Goal: Task Accomplishment & Management: Manage account settings

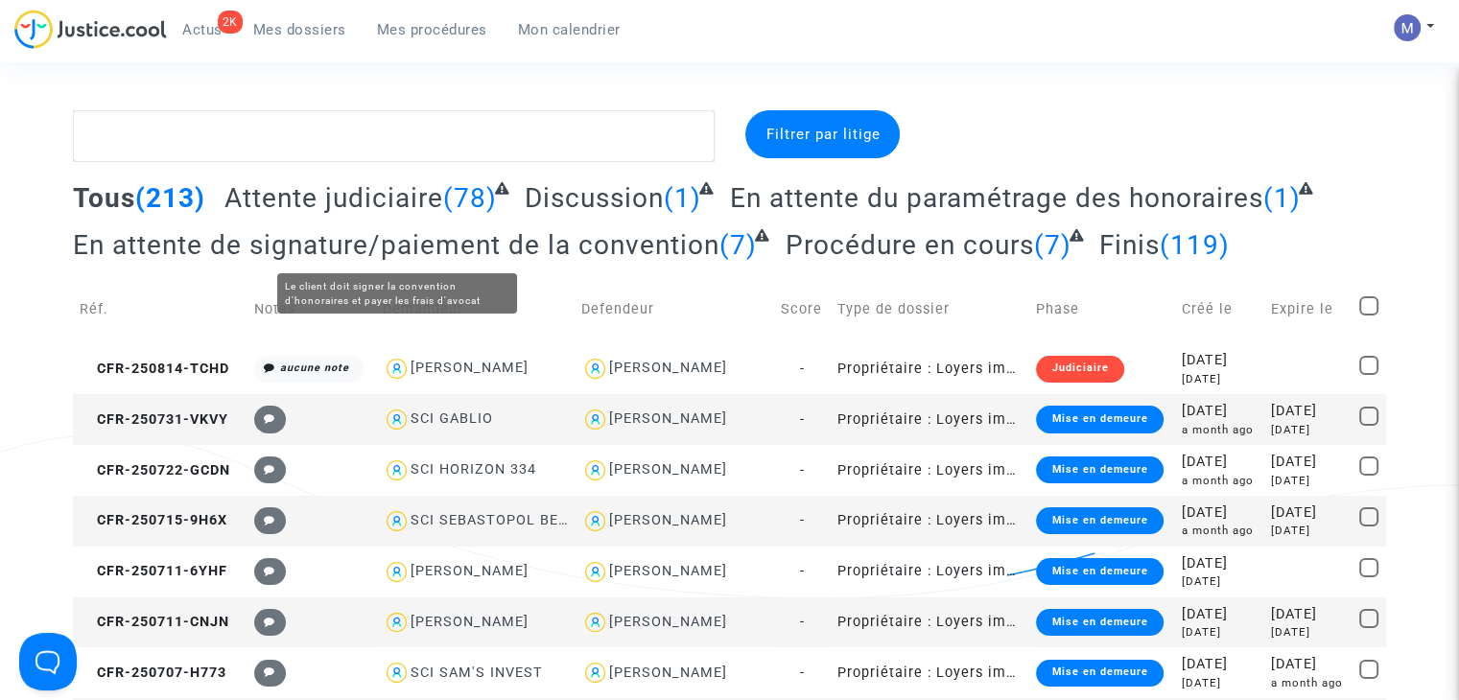
click at [341, 193] on span "Attente judiciaire" at bounding box center [333, 198] width 219 height 32
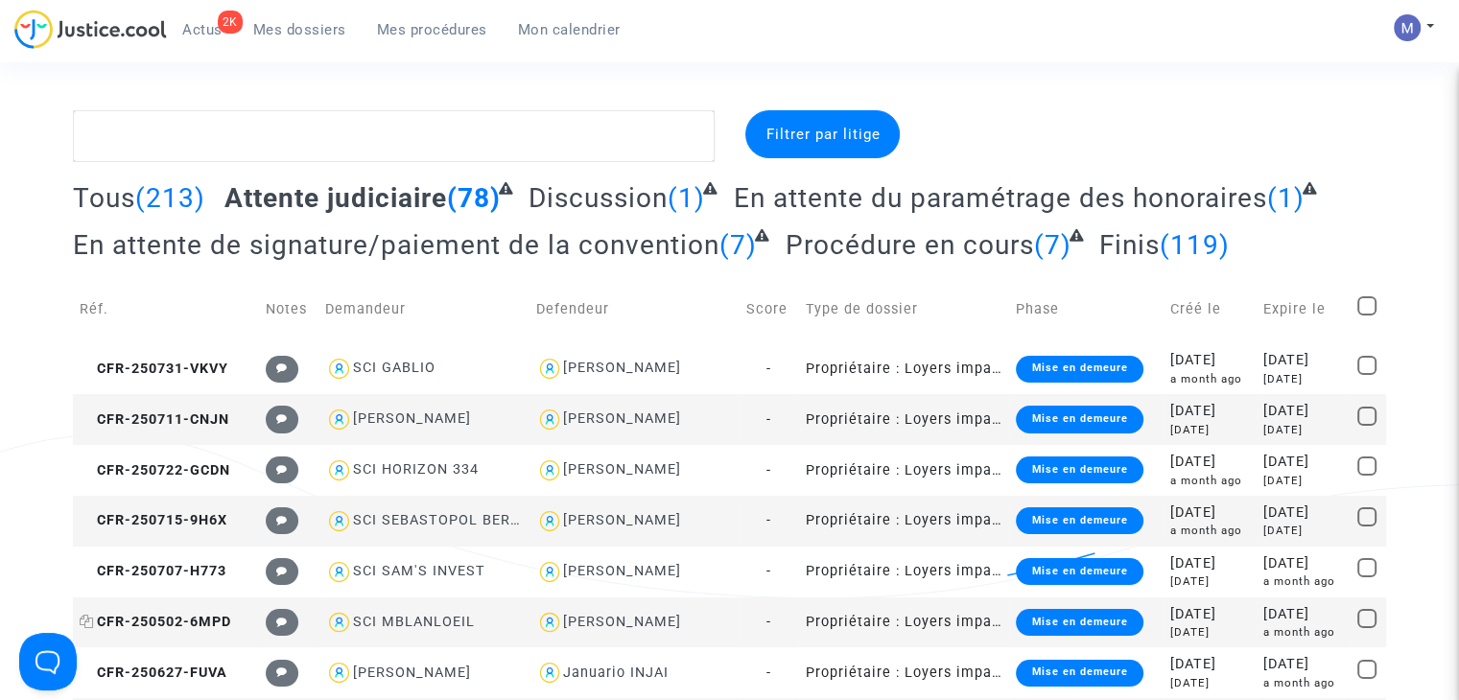
click at [155, 614] on span "CFR-250502-6MPD" at bounding box center [156, 622] width 152 height 16
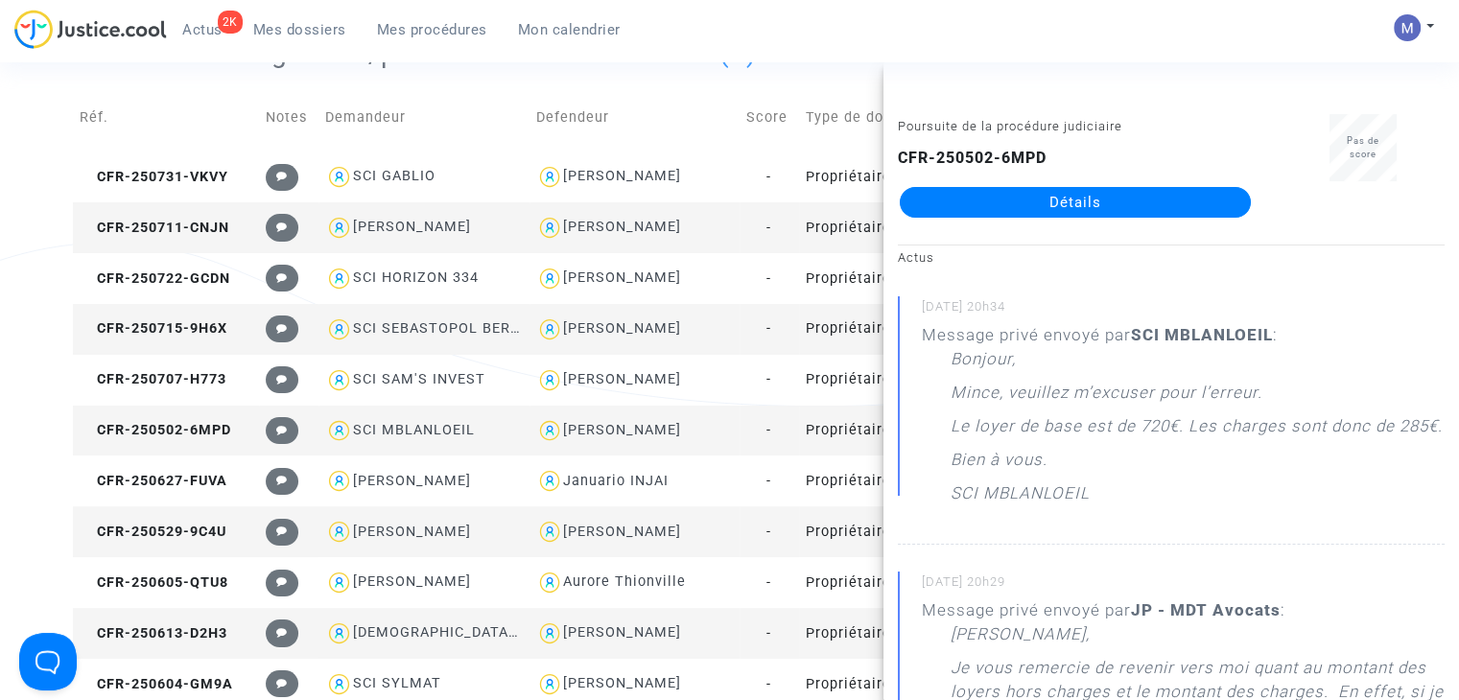
click at [990, 201] on link "Détails" at bounding box center [1075, 202] width 351 height 31
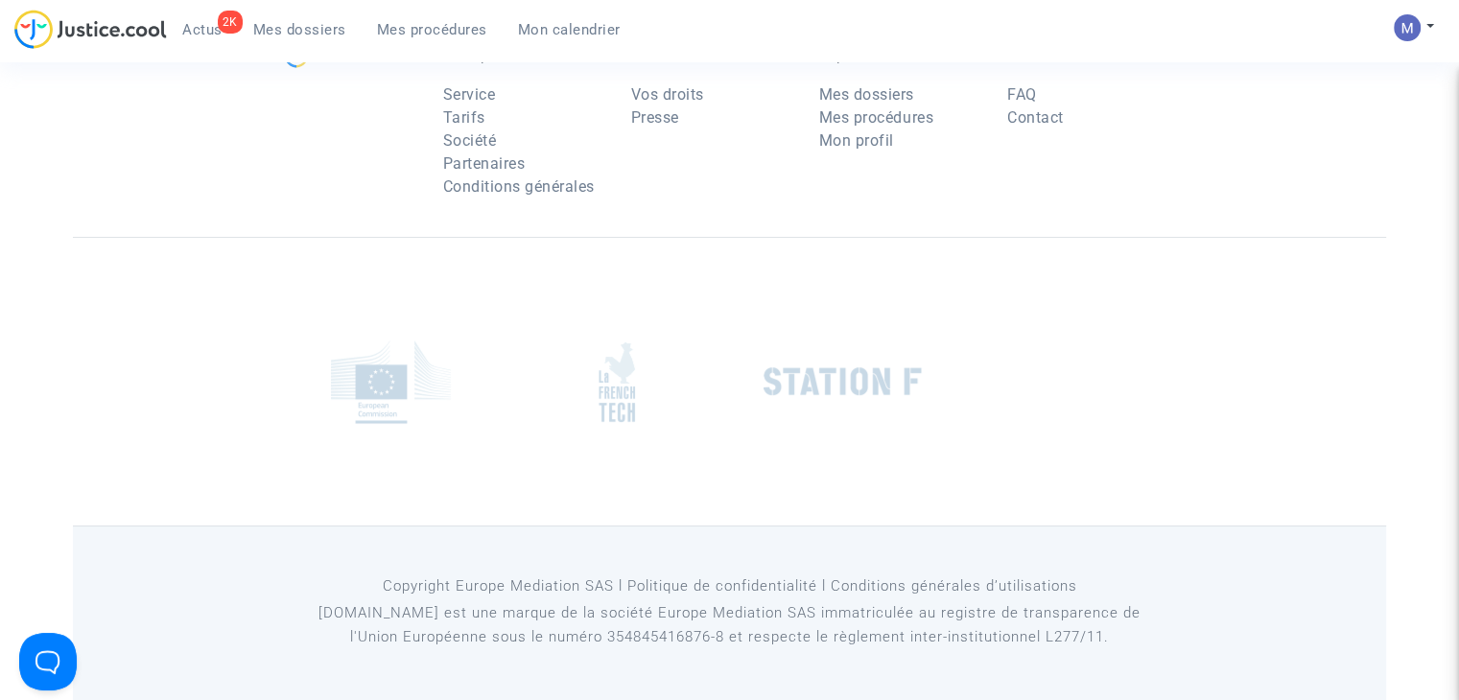
scroll to position [192, 0]
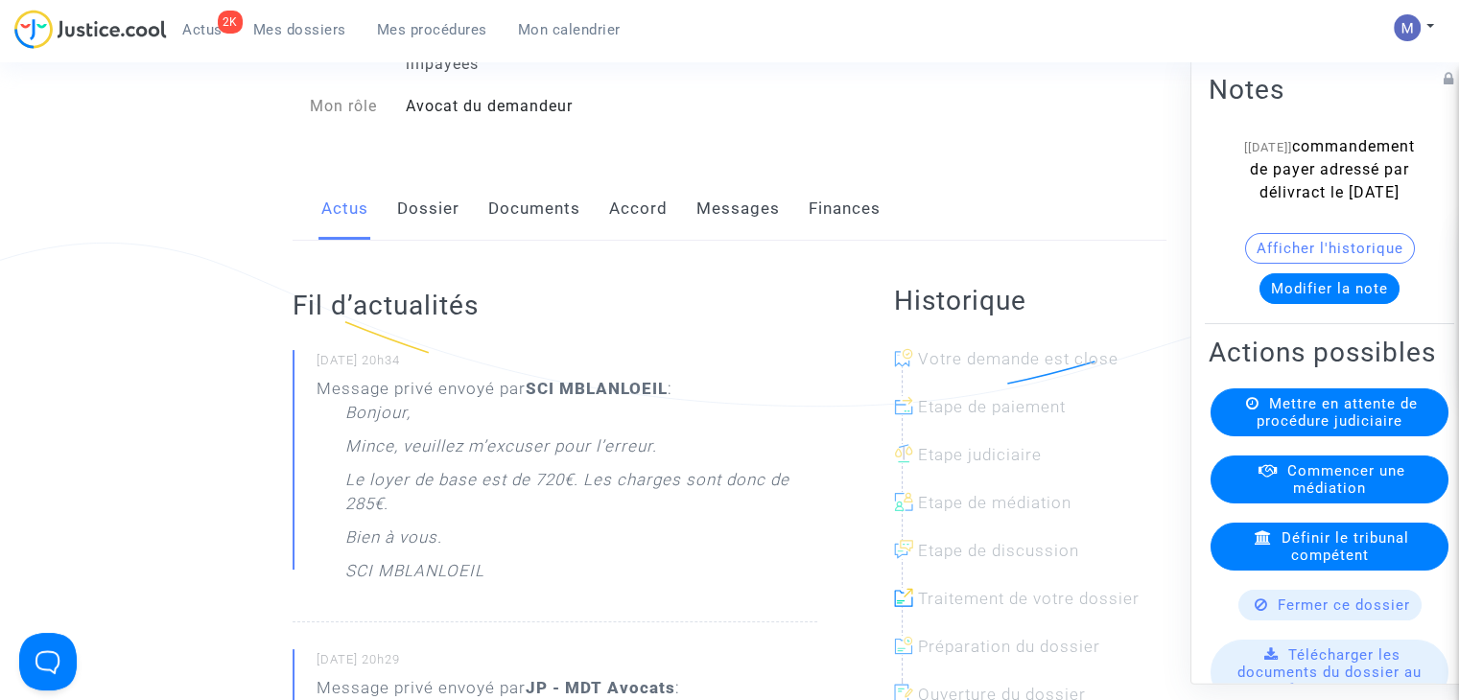
click at [529, 235] on link "Documents" at bounding box center [534, 208] width 92 height 63
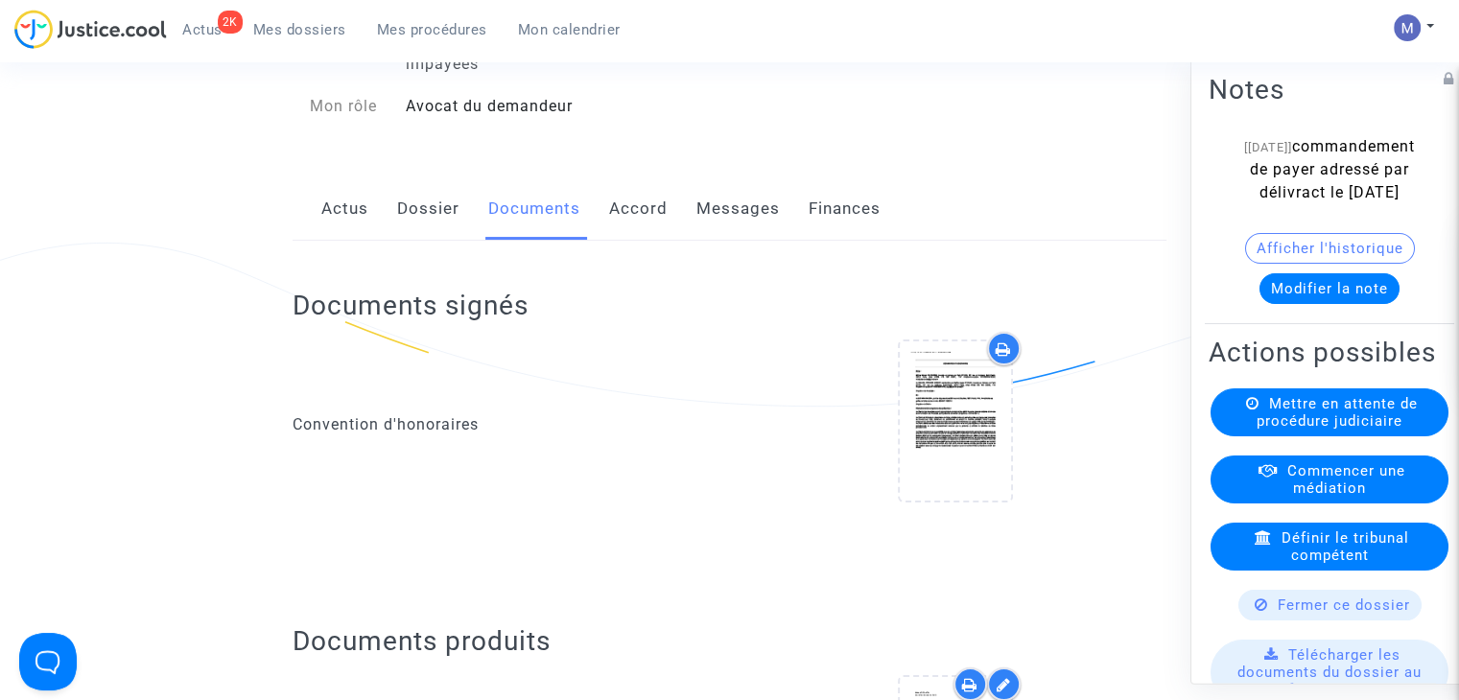
click at [1292, 304] on button "Modifier la note" at bounding box center [1330, 288] width 140 height 31
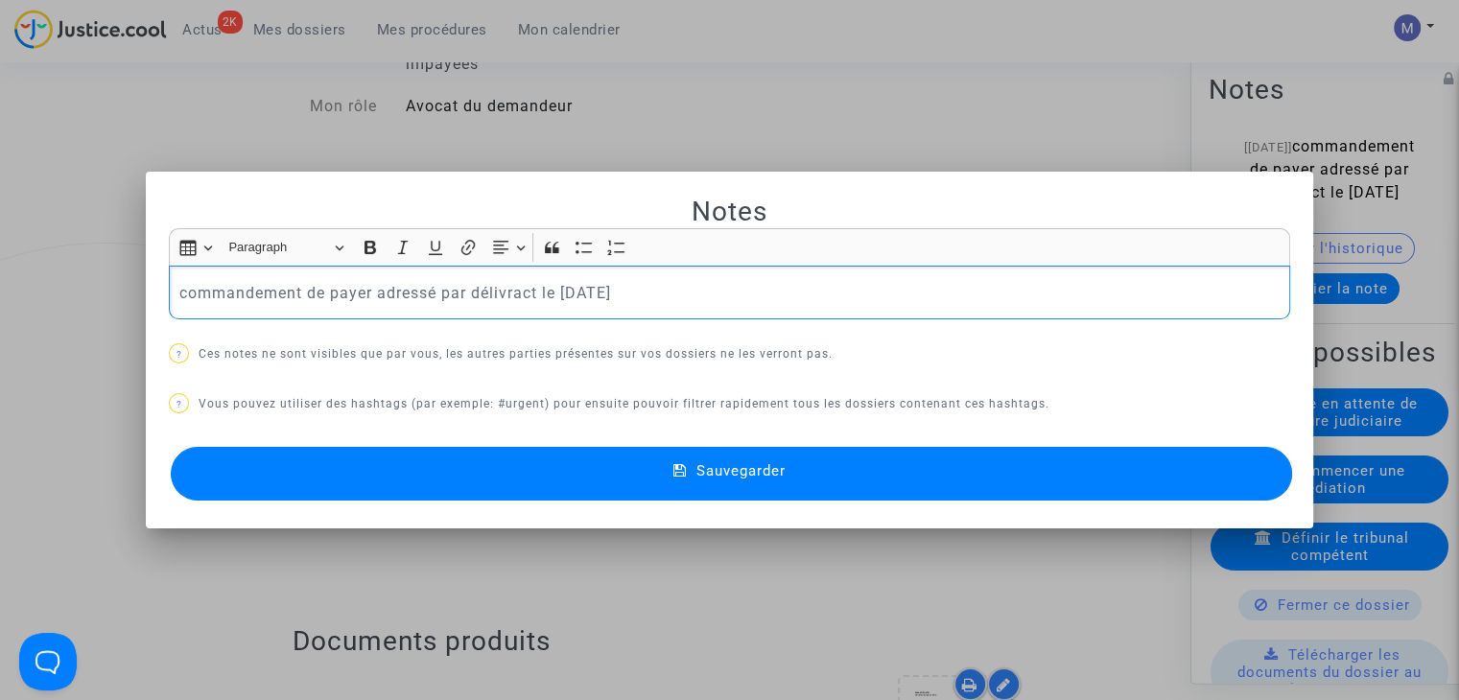
drag, startPoint x: 655, startPoint y: 288, endPoint x: 362, endPoint y: 299, distance: 293.8
click at [366, 298] on p "commandement de payer adressé par délivract le [DATE]" at bounding box center [729, 293] width 1101 height 24
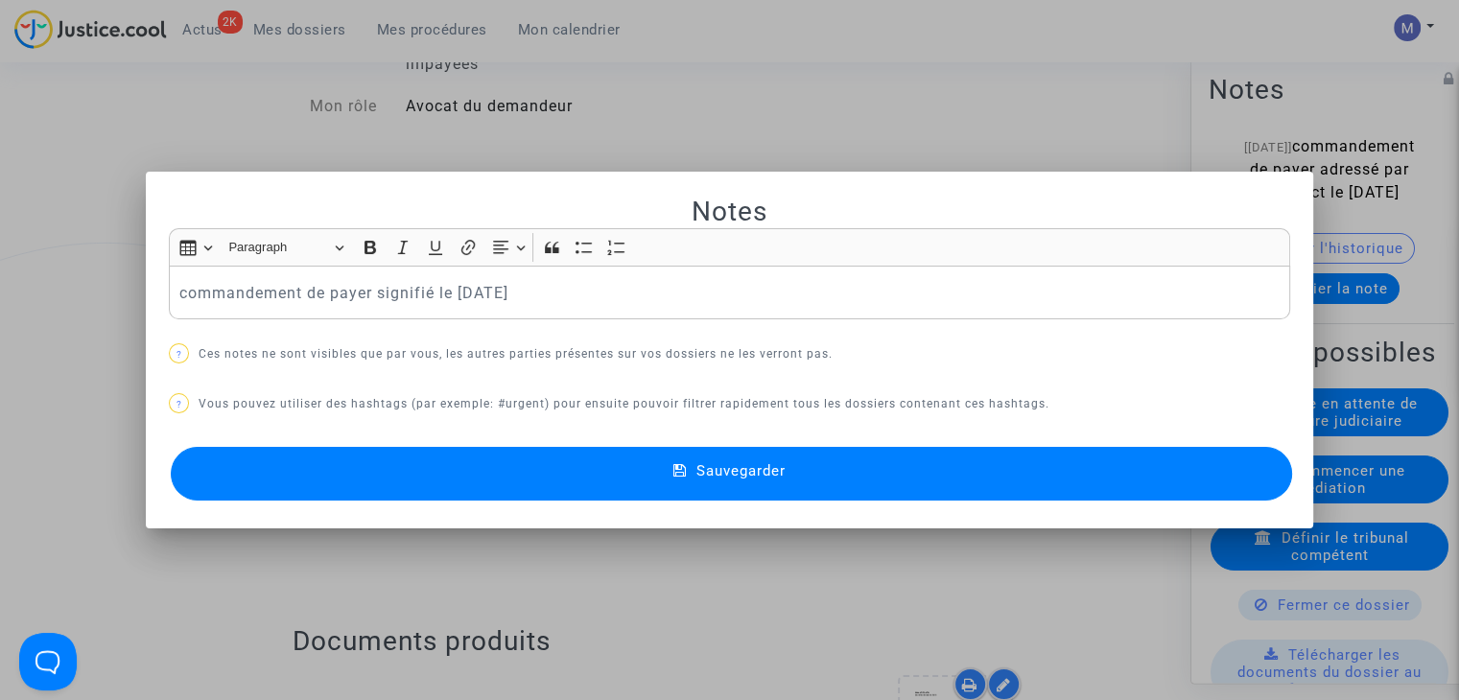
click at [760, 477] on span "Sauvegarder" at bounding box center [741, 470] width 89 height 17
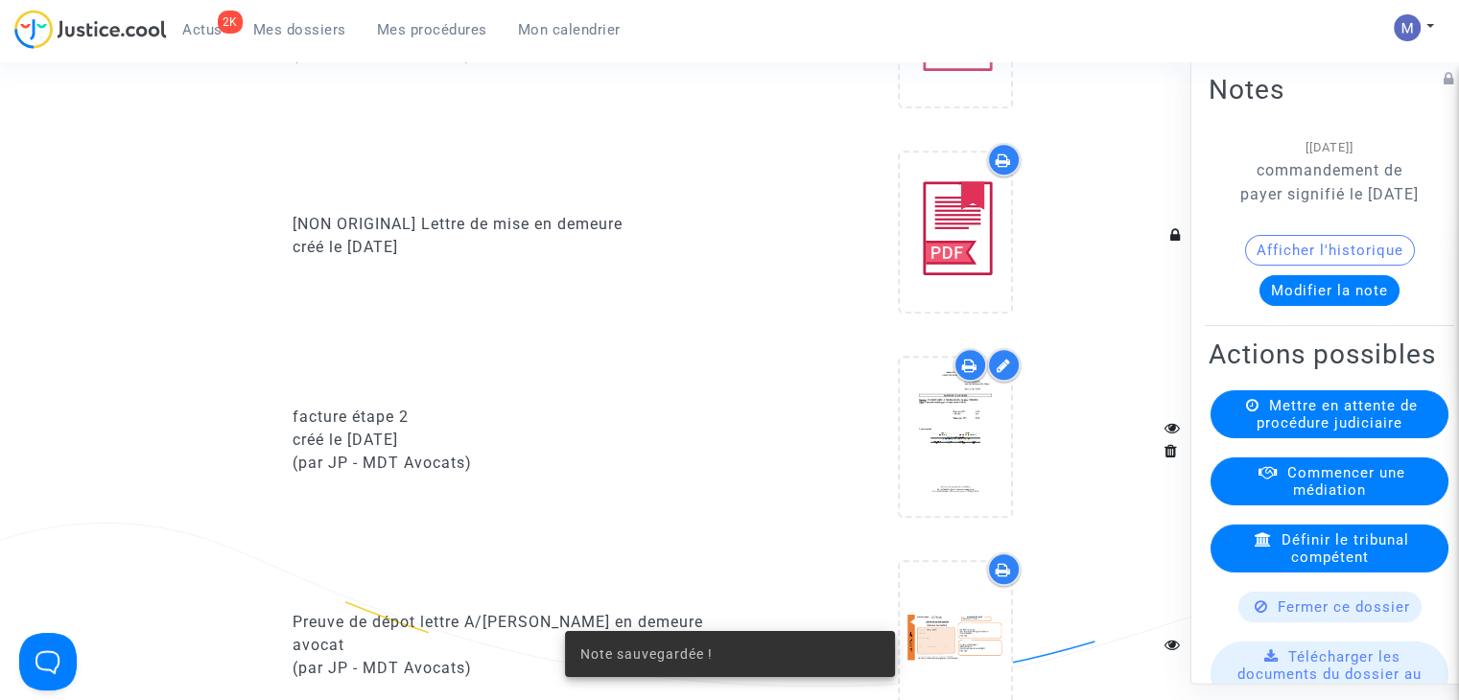
scroll to position [1919, 0]
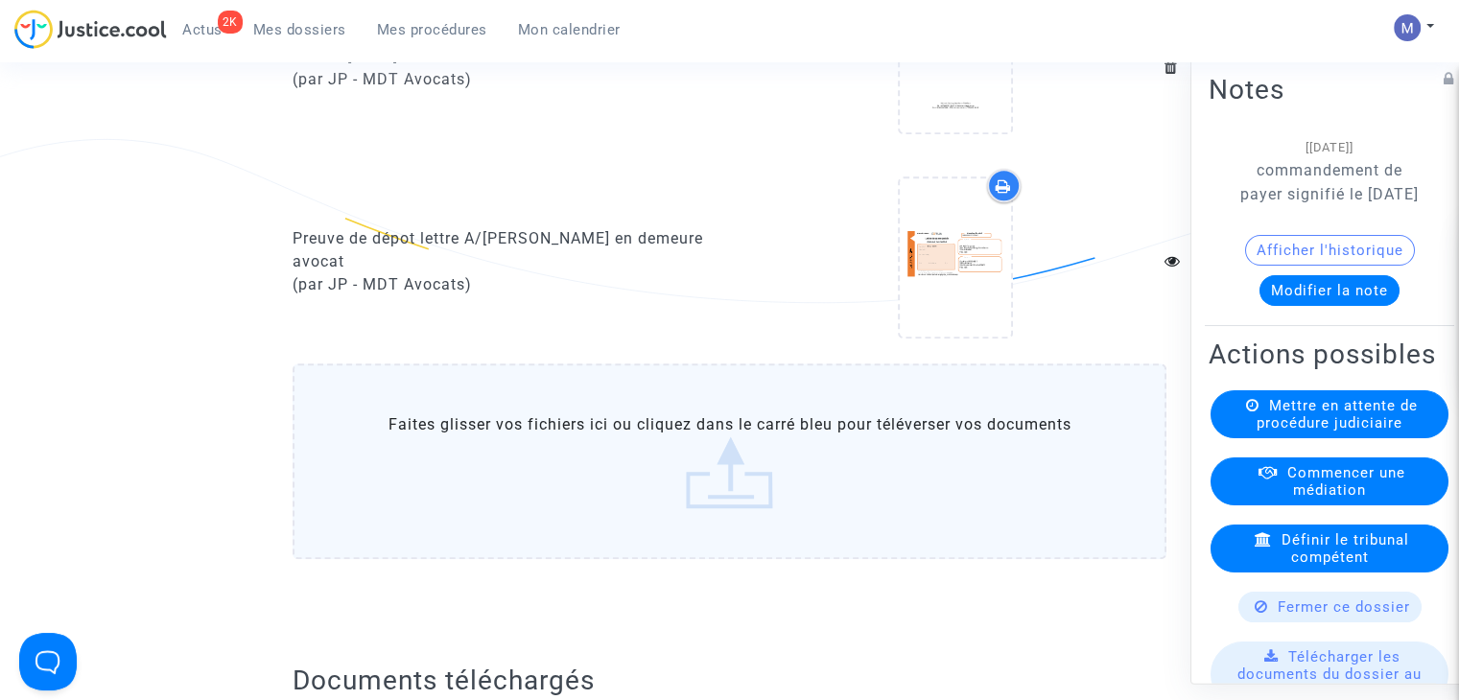
click at [700, 477] on label "Faites glisser vos fichiers ici ou cliquez dans le carré bleu pour téléverser v…" at bounding box center [730, 462] width 874 height 196
click at [0, 0] on input "Faites glisser vos fichiers ici ou cliquez dans le carré bleu pour téléverser v…" at bounding box center [0, 0] width 0 height 0
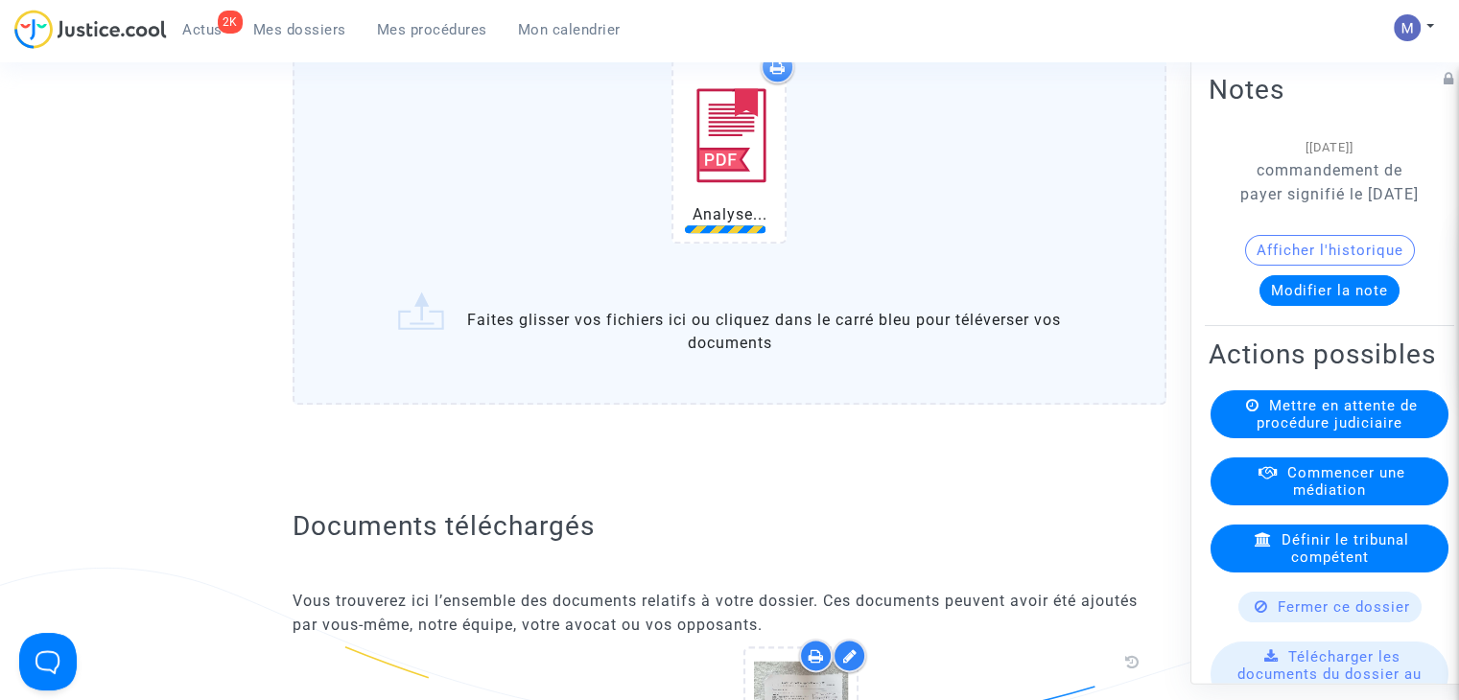
scroll to position [2303, 0]
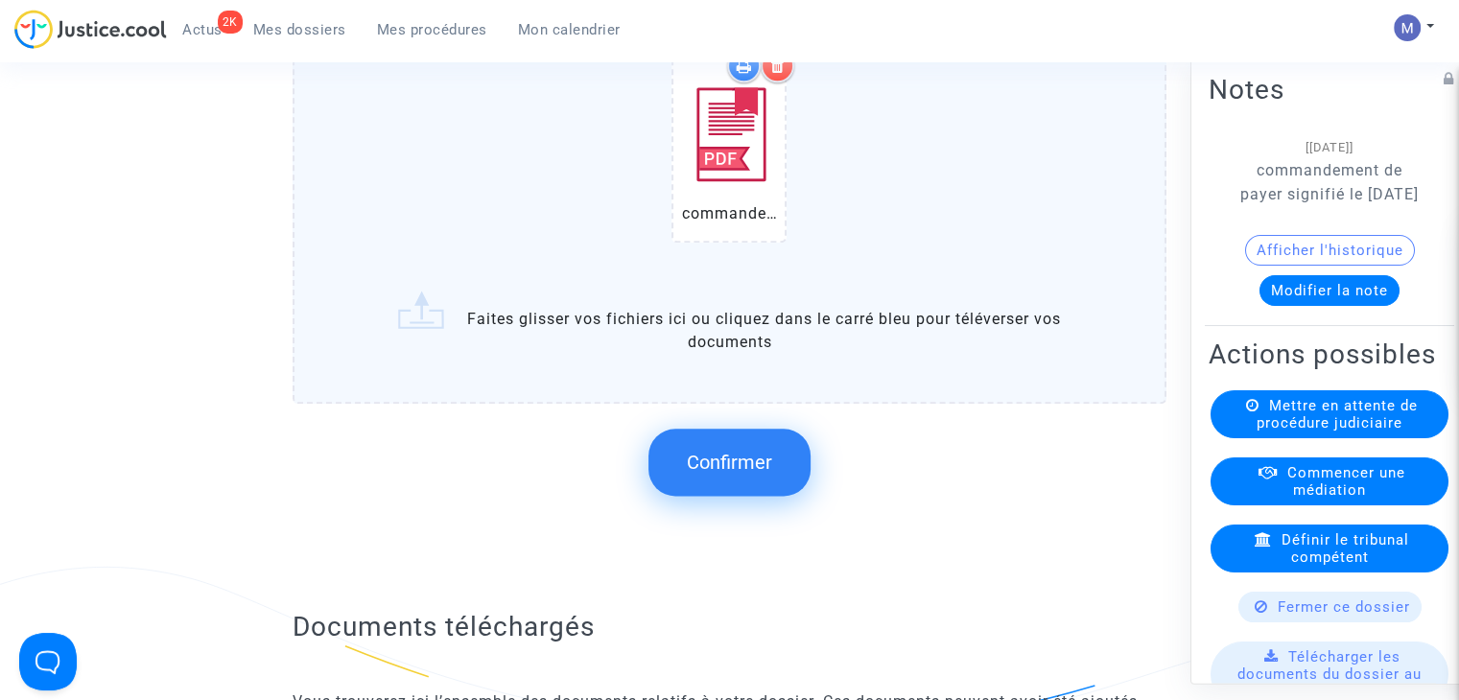
click at [746, 474] on span "Confirmer" at bounding box center [729, 462] width 85 height 23
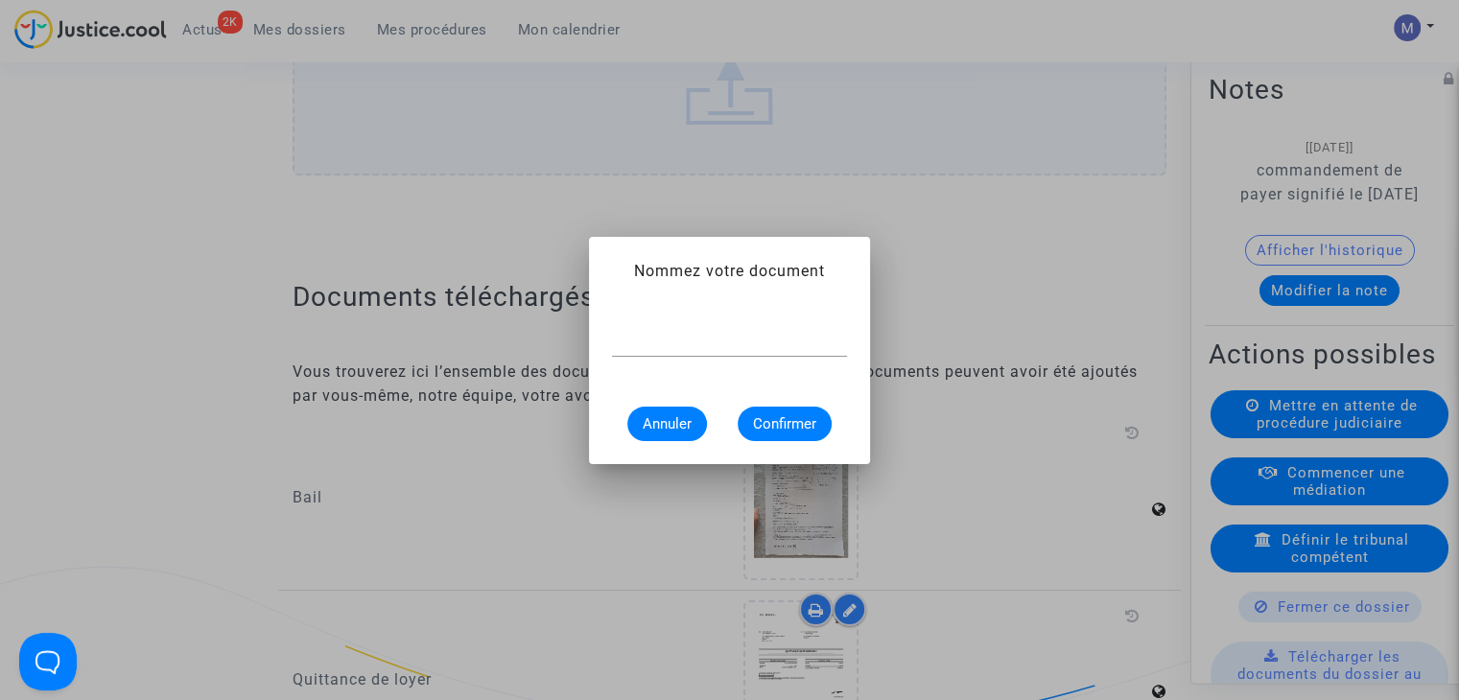
scroll to position [0, 0]
type input "commandement de payer"
click at [775, 410] on button "Confirmer" at bounding box center [785, 424] width 94 height 35
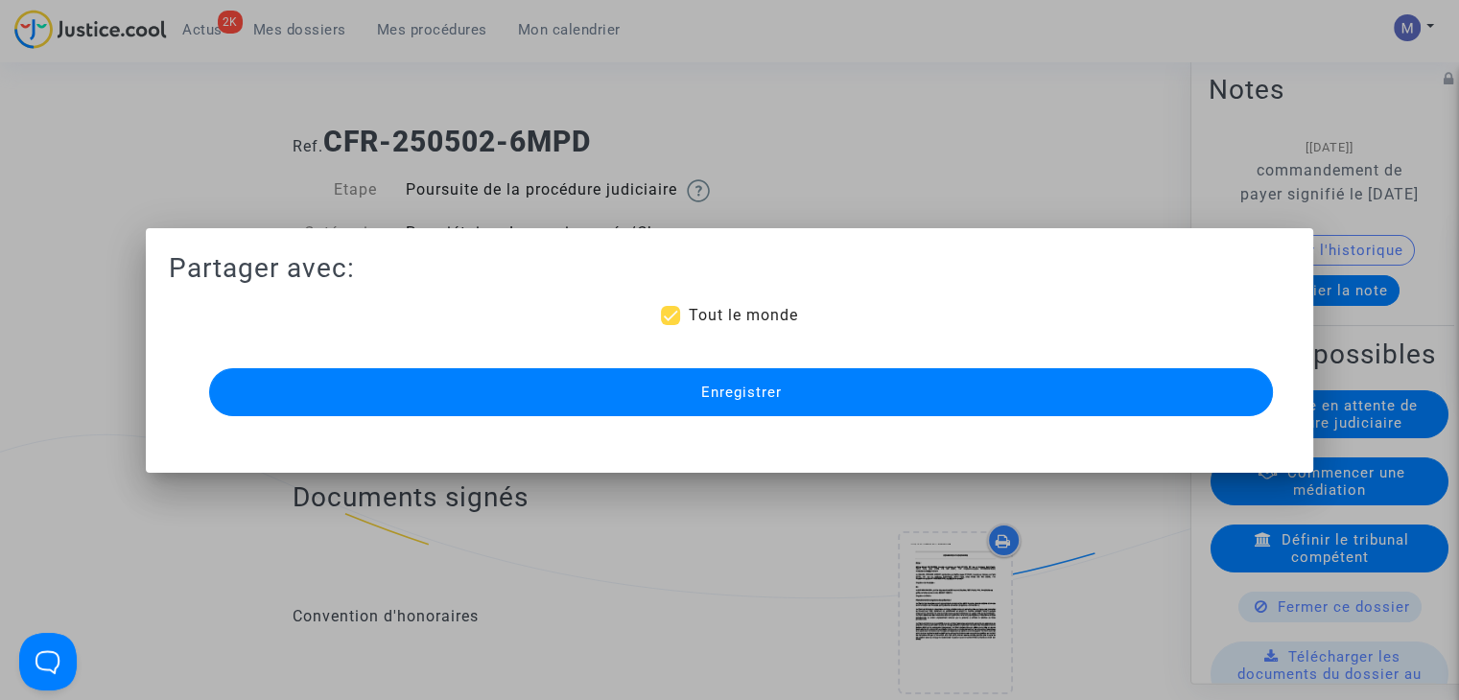
scroll to position [2303, 0]
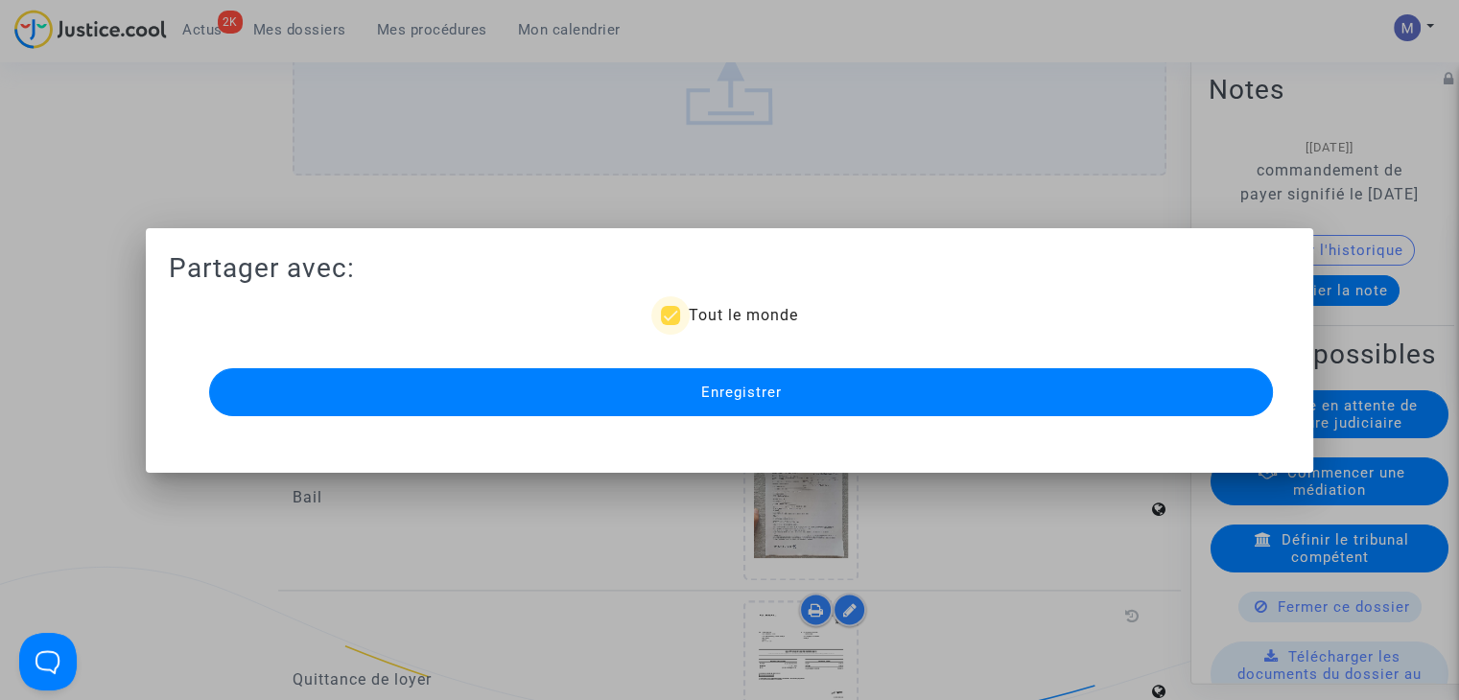
click at [683, 315] on label "Tout le monde" at bounding box center [729, 315] width 136 height 23
click at [671, 325] on input "Tout le monde" at bounding box center [670, 325] width 1 height 1
checkbox input "false"
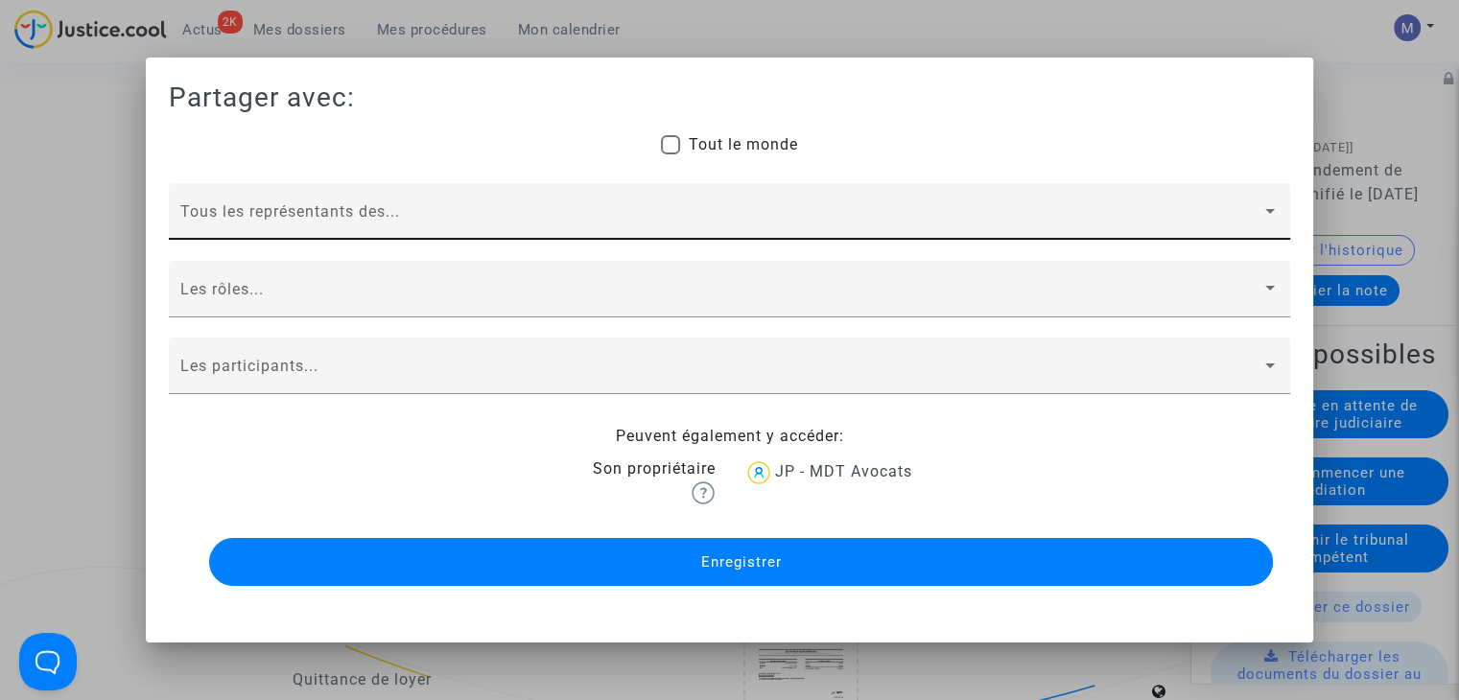
click at [292, 216] on span at bounding box center [720, 219] width 1081 height 17
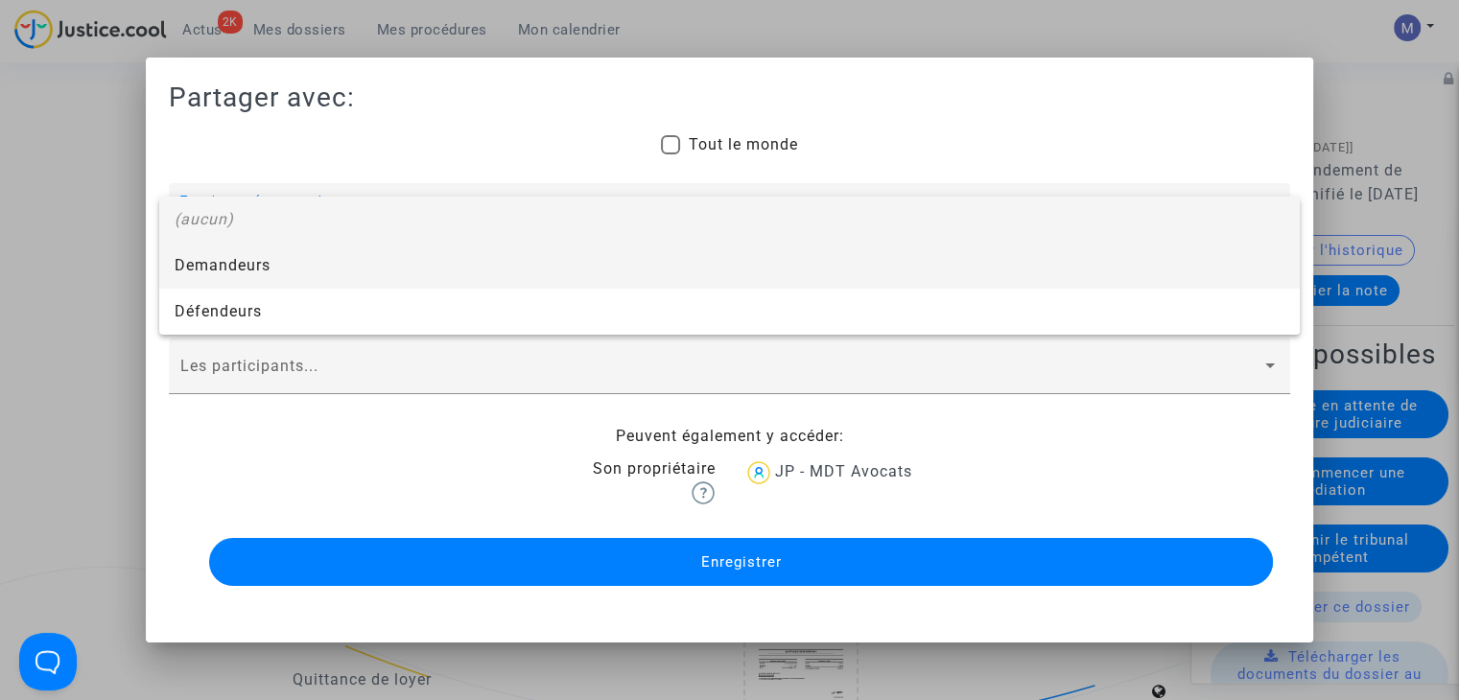
click at [230, 270] on span "Demandeurs" at bounding box center [730, 266] width 1110 height 46
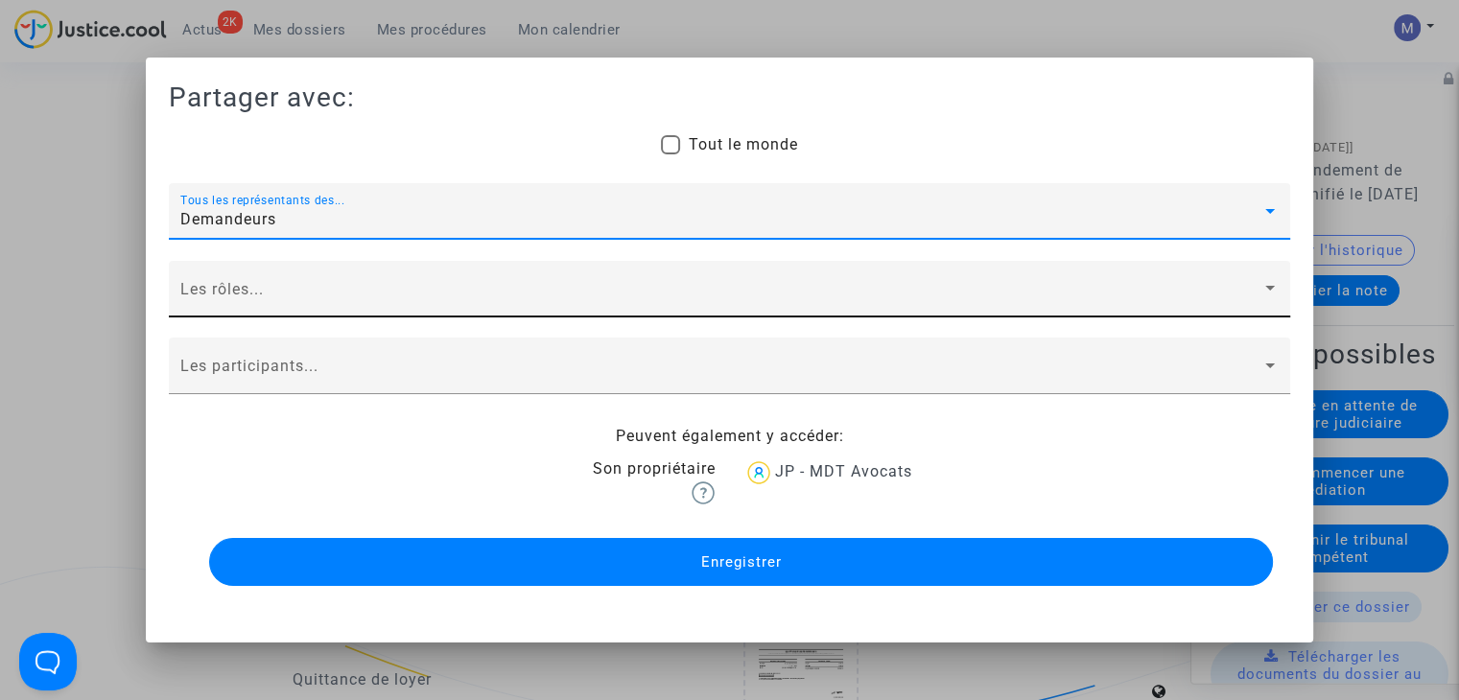
click at [219, 292] on span at bounding box center [720, 297] width 1081 height 17
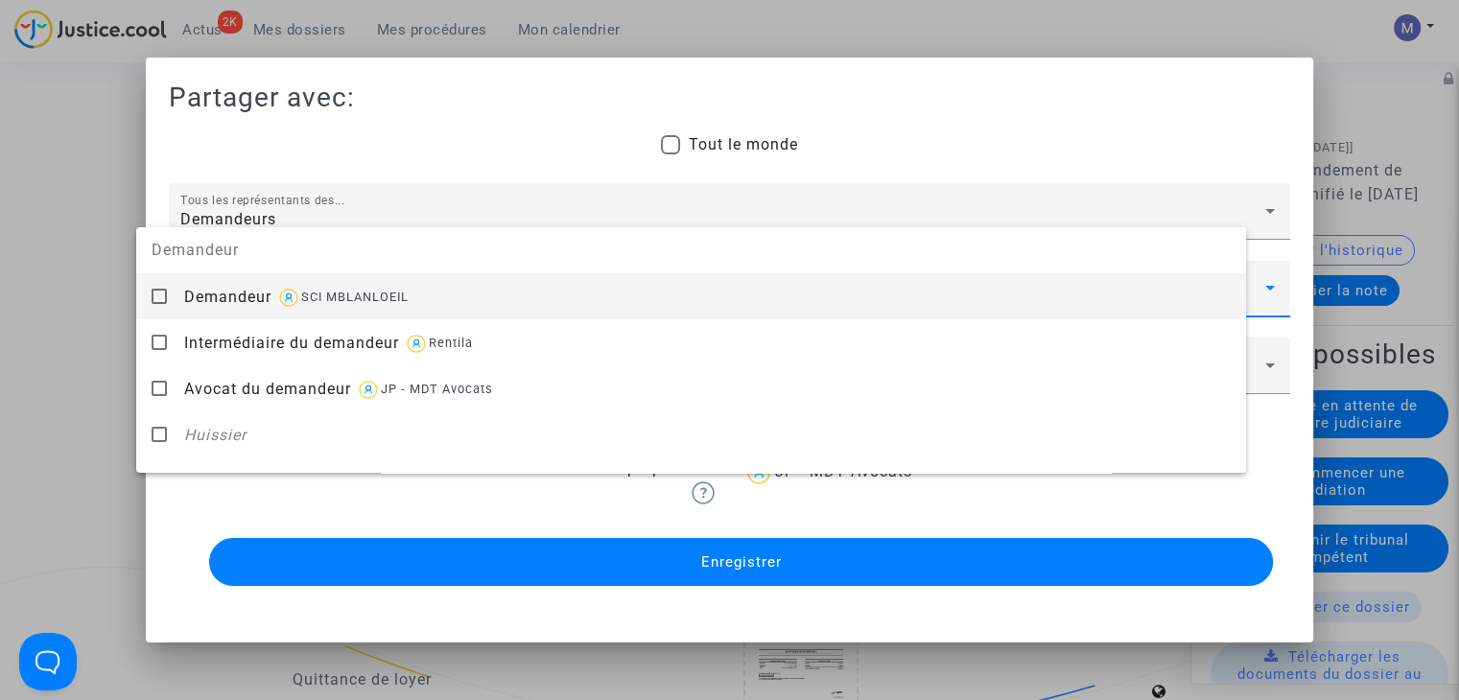
click at [218, 295] on span "Demandeur" at bounding box center [227, 297] width 87 height 18
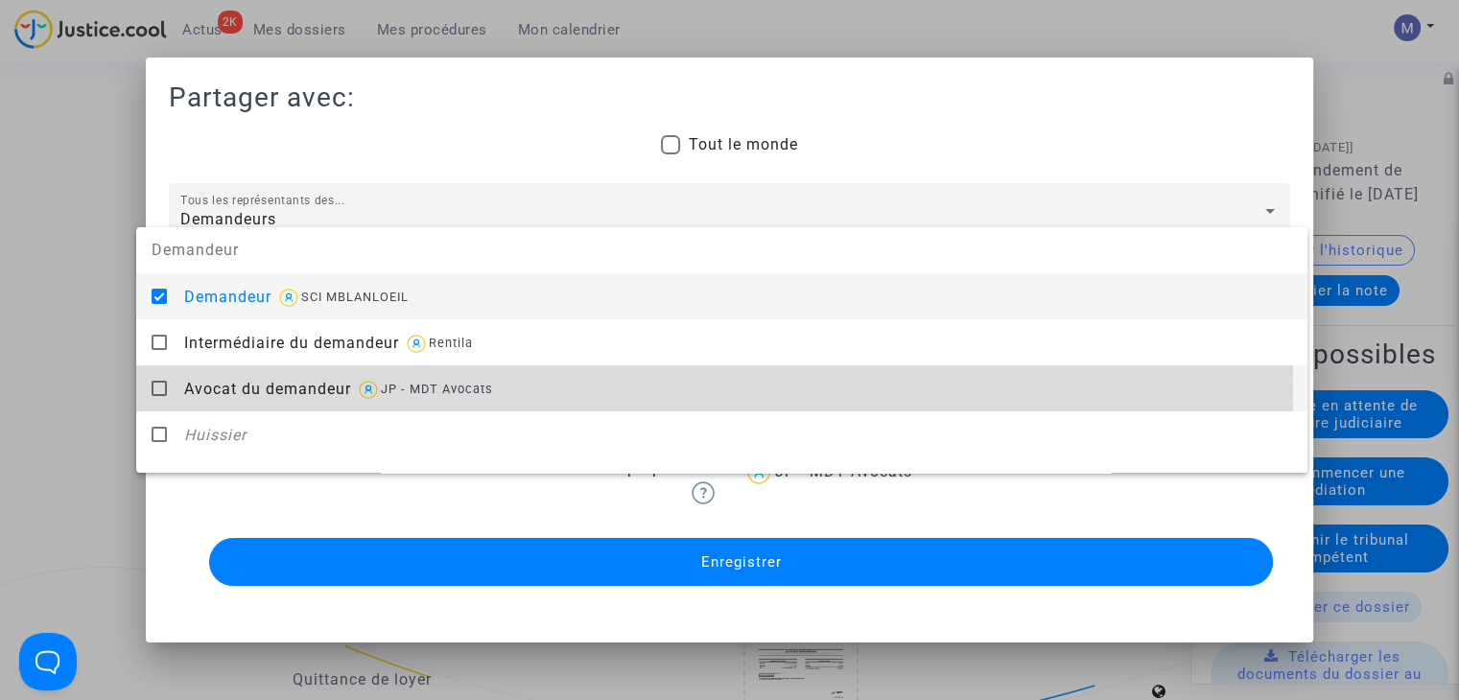
click at [264, 381] on span "Avocat du demandeur" at bounding box center [267, 389] width 167 height 18
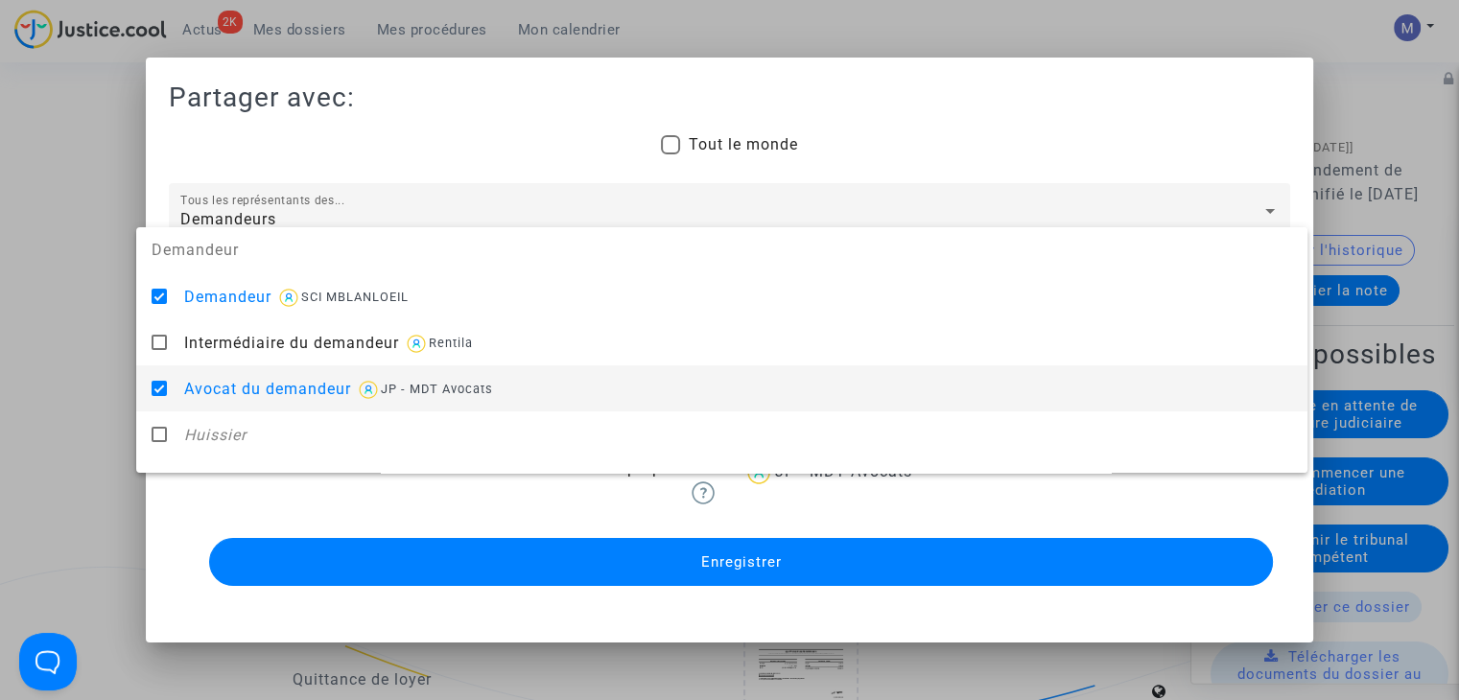
click at [101, 402] on div at bounding box center [729, 350] width 1459 height 700
click at [227, 382] on span at bounding box center [720, 374] width 1081 height 17
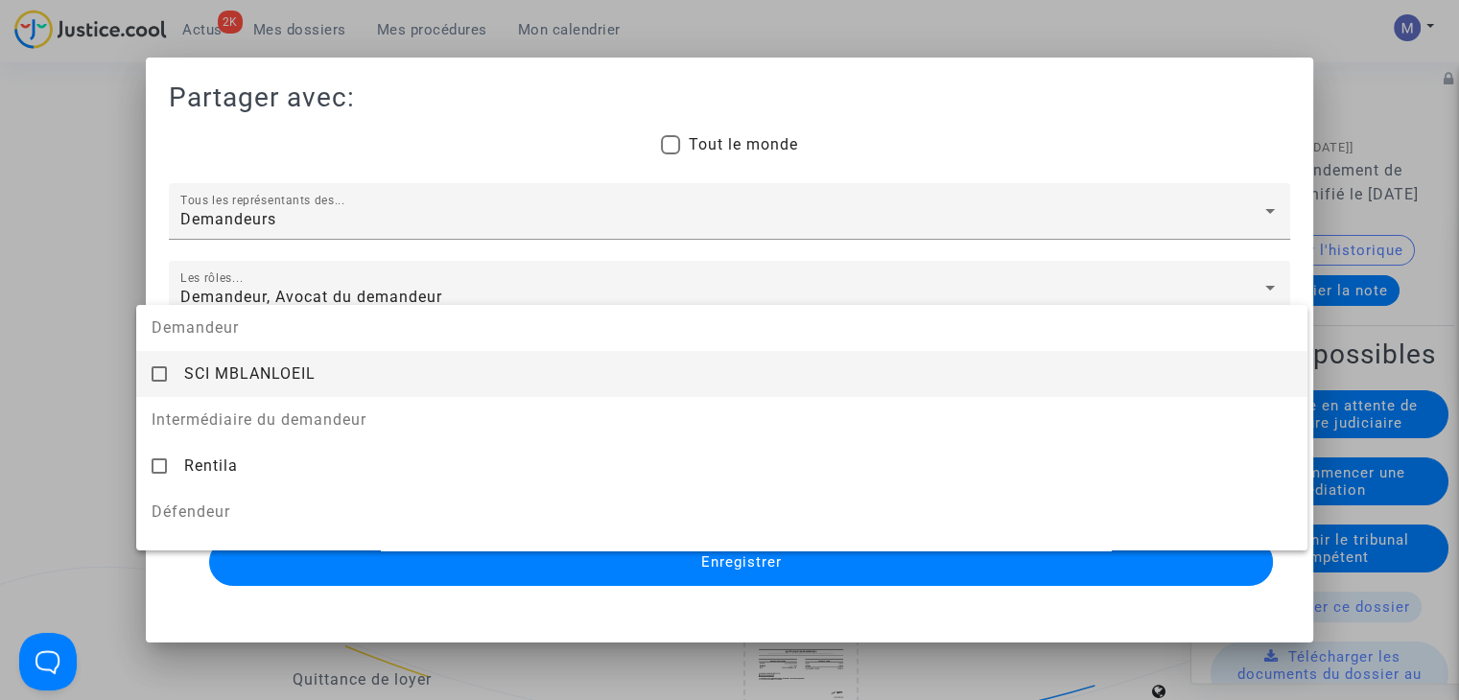
click at [232, 382] on span "SCI MBLANLOEIL" at bounding box center [249, 374] width 131 height 18
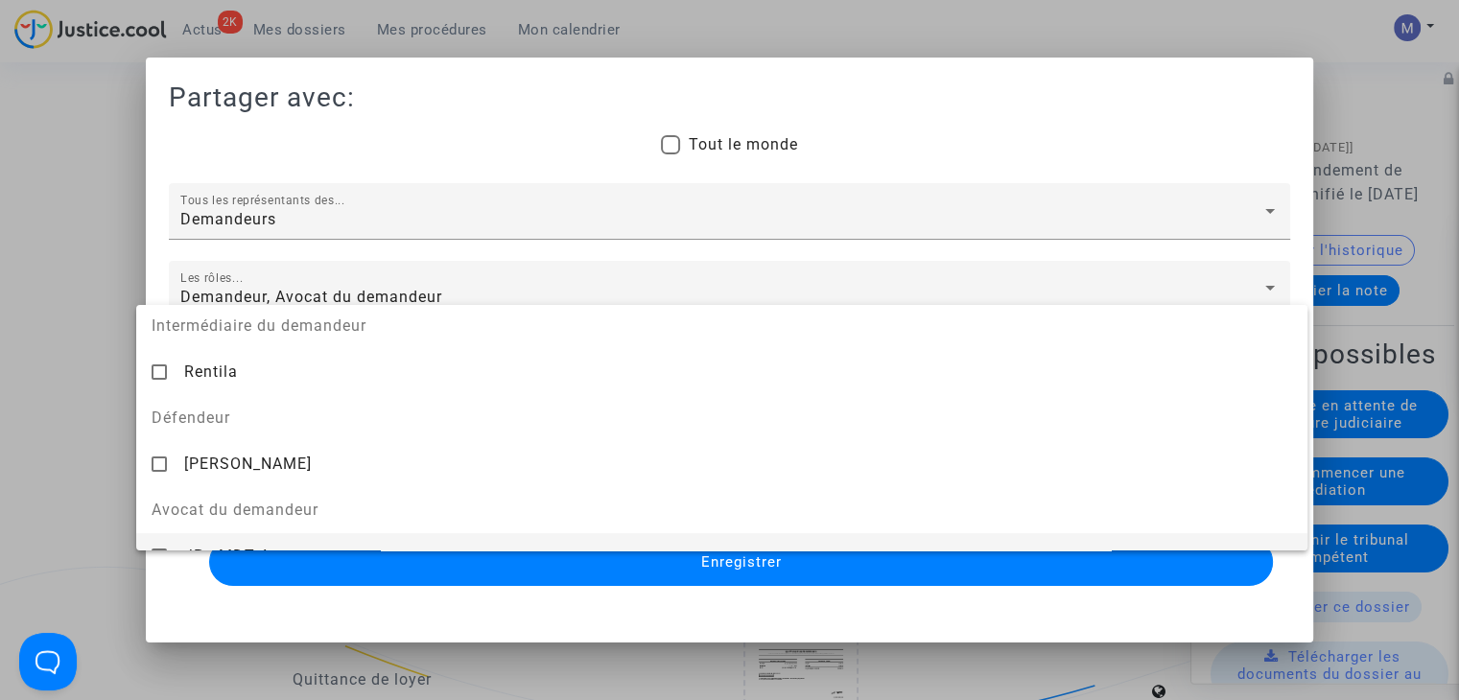
scroll to position [215, 0]
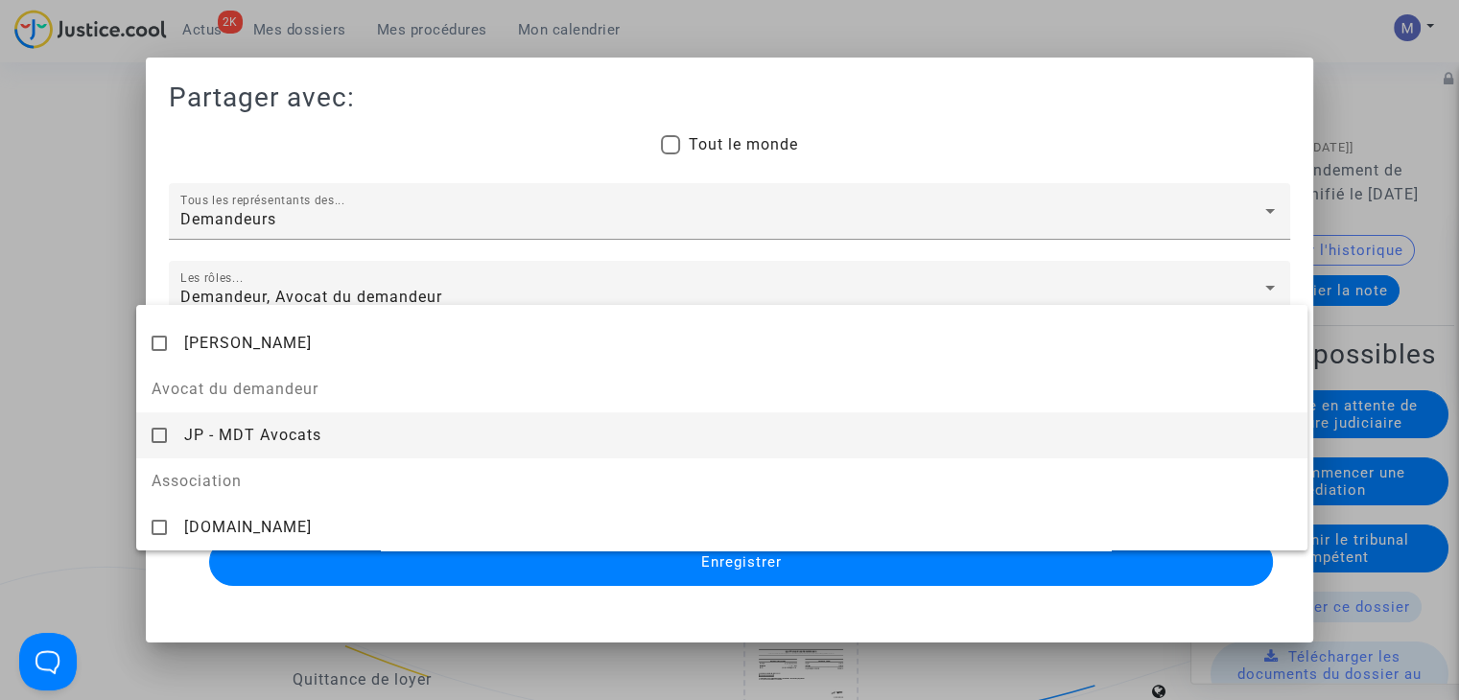
click at [238, 430] on span "JP - MDT Avocats" at bounding box center [252, 435] width 137 height 18
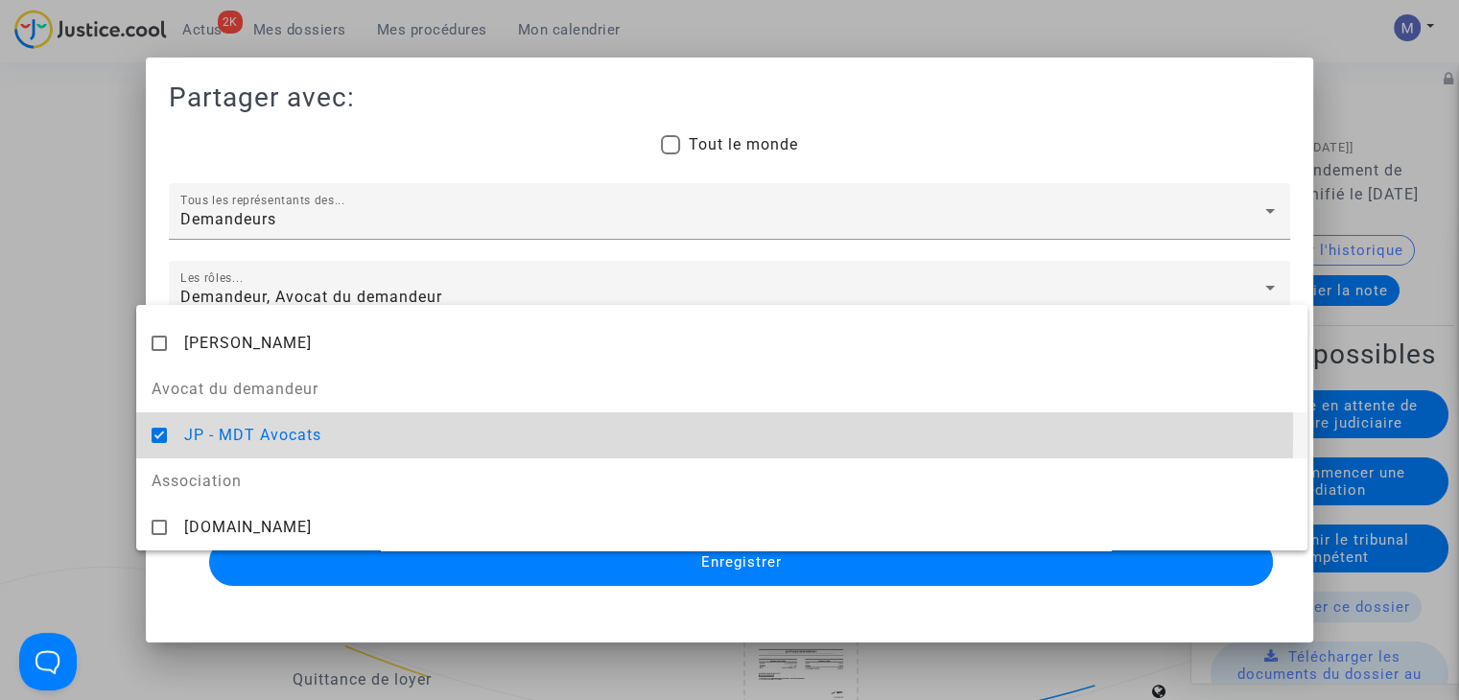
click at [73, 418] on div at bounding box center [729, 350] width 1459 height 700
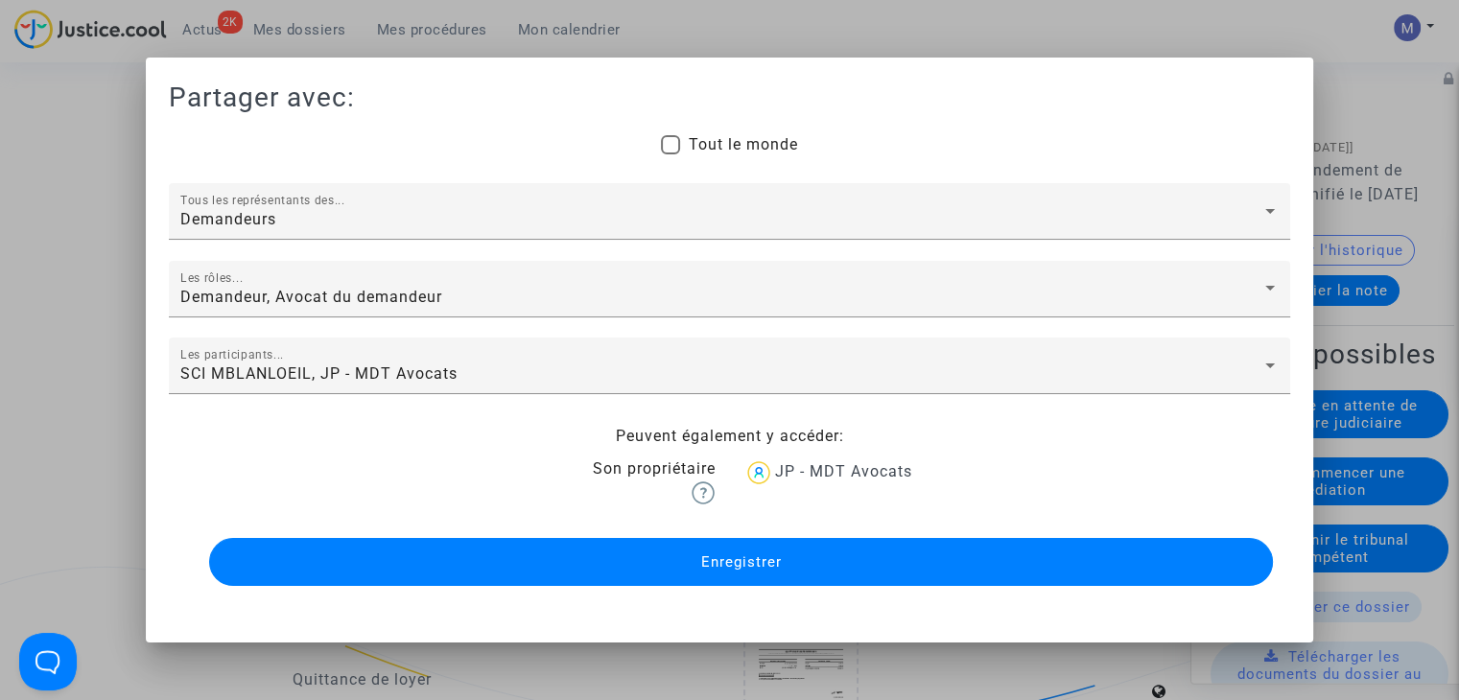
click at [688, 588] on div "Enregistrer" at bounding box center [730, 562] width 1064 height 58
click at [679, 573] on button "Enregistrer" at bounding box center [741, 562] width 1064 height 48
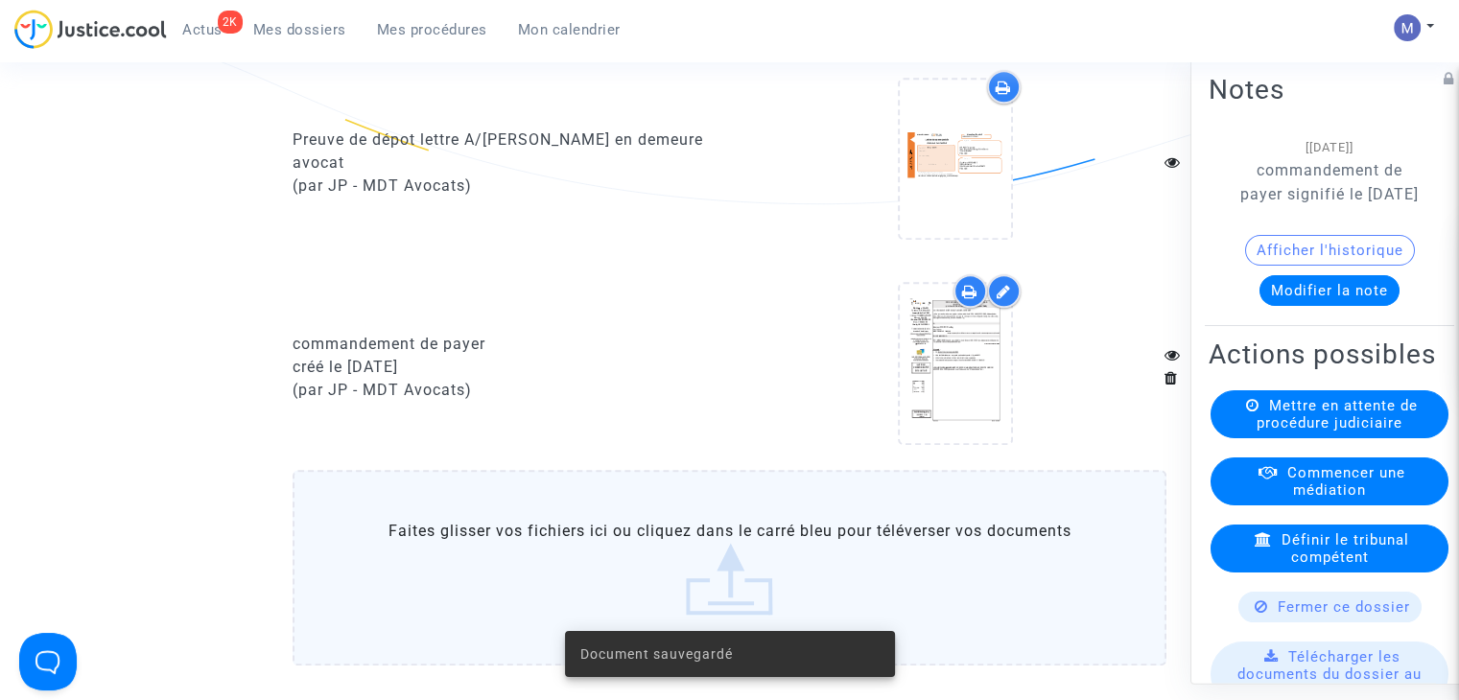
scroll to position [2015, 0]
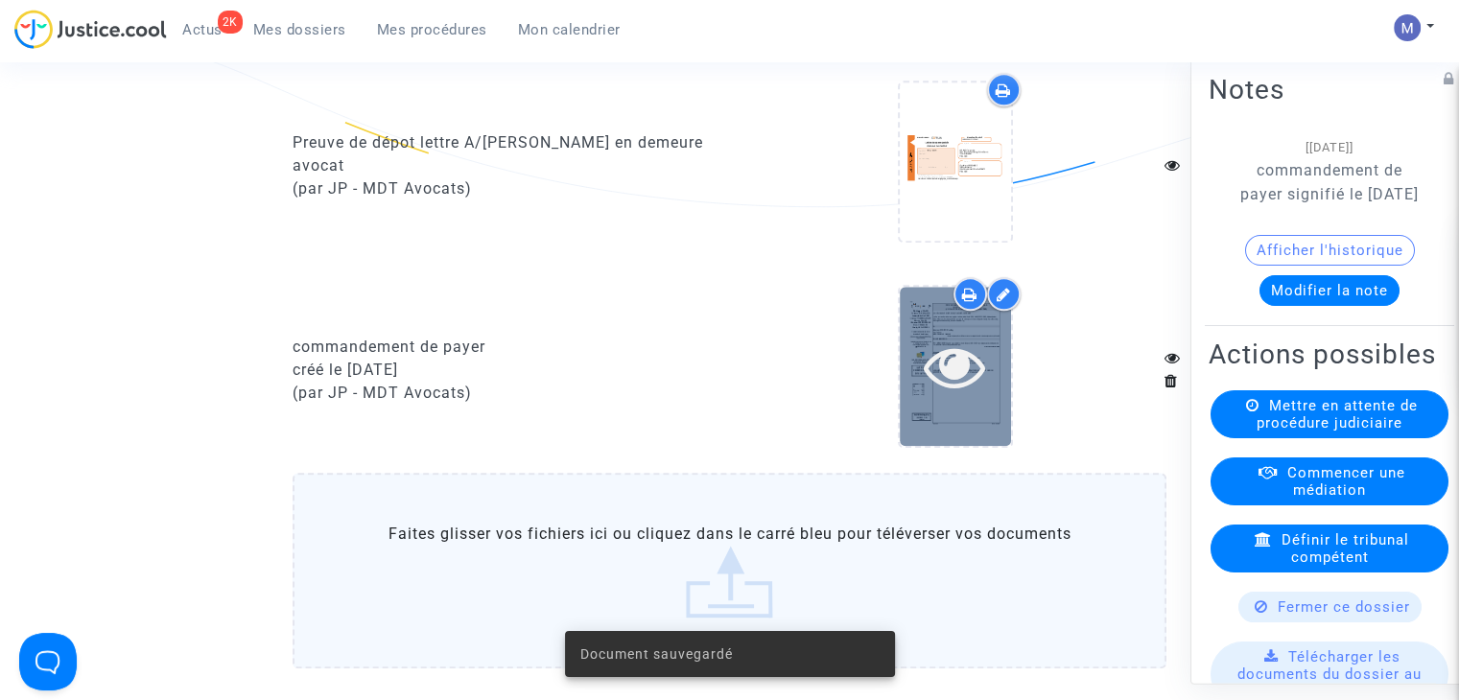
click at [933, 396] on icon at bounding box center [955, 366] width 62 height 61
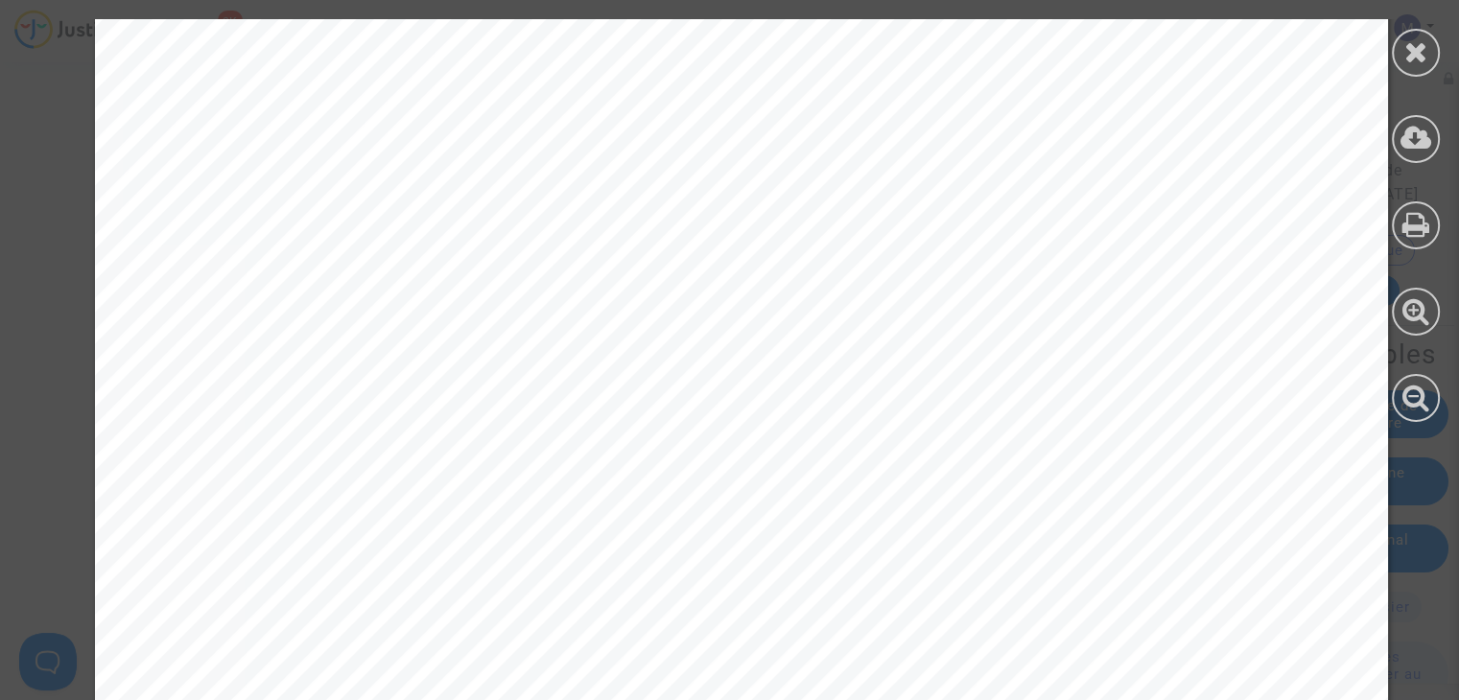
scroll to position [9498, 0]
click at [1414, 53] on icon at bounding box center [1417, 51] width 24 height 29
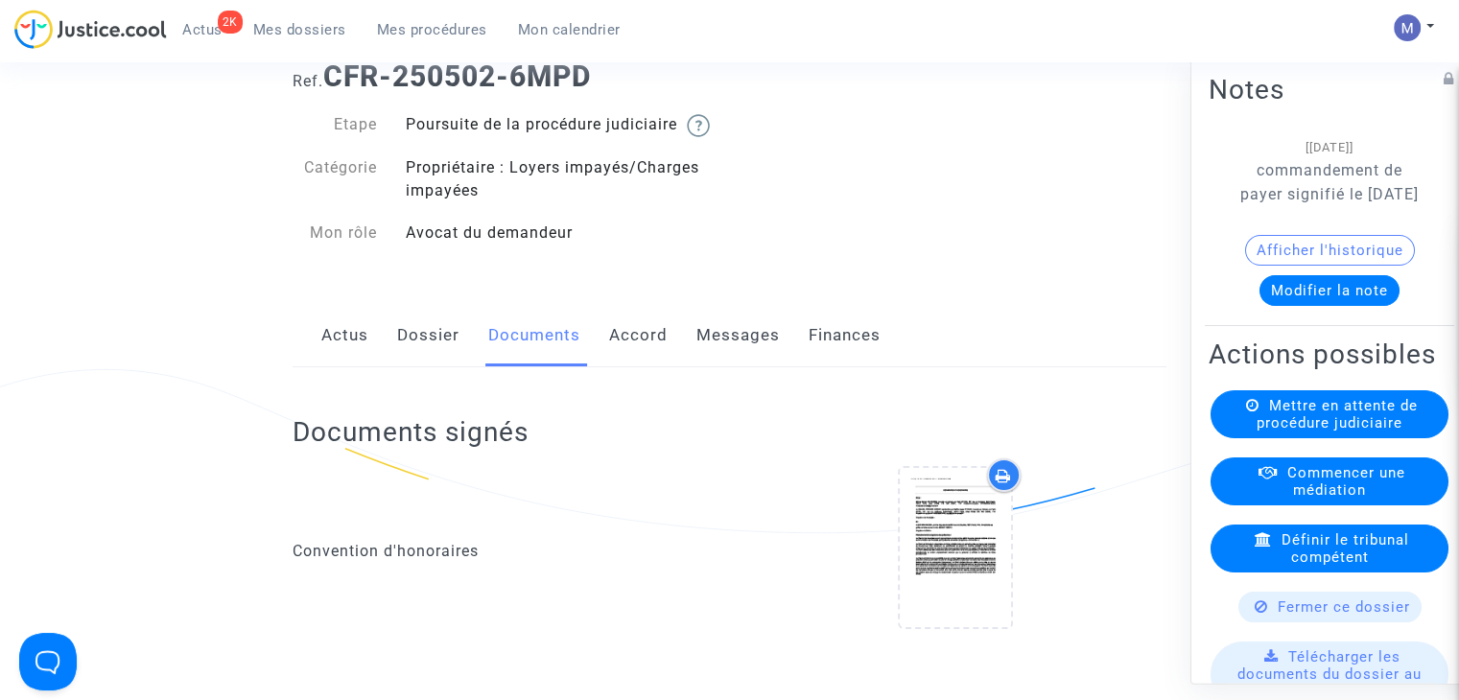
scroll to position [0, 0]
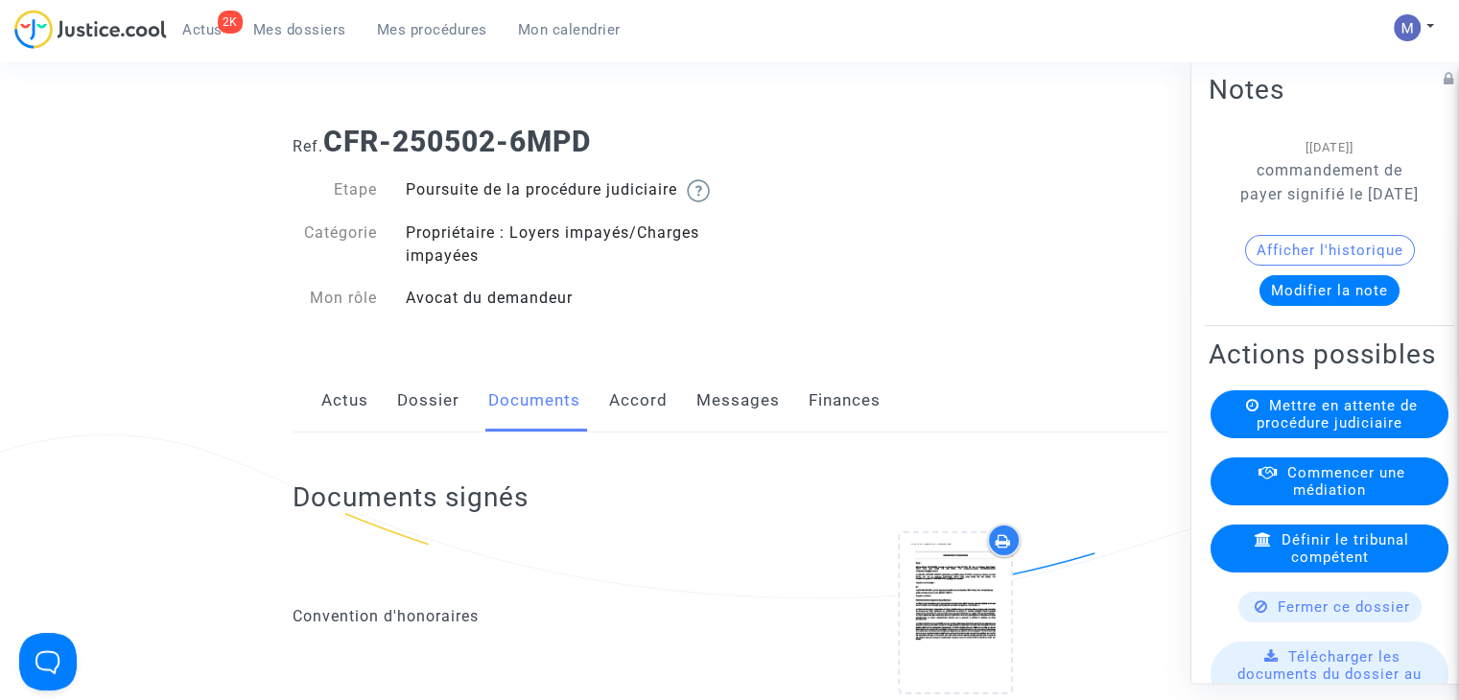
click at [285, 30] on span "Mes dossiers" at bounding box center [299, 29] width 93 height 17
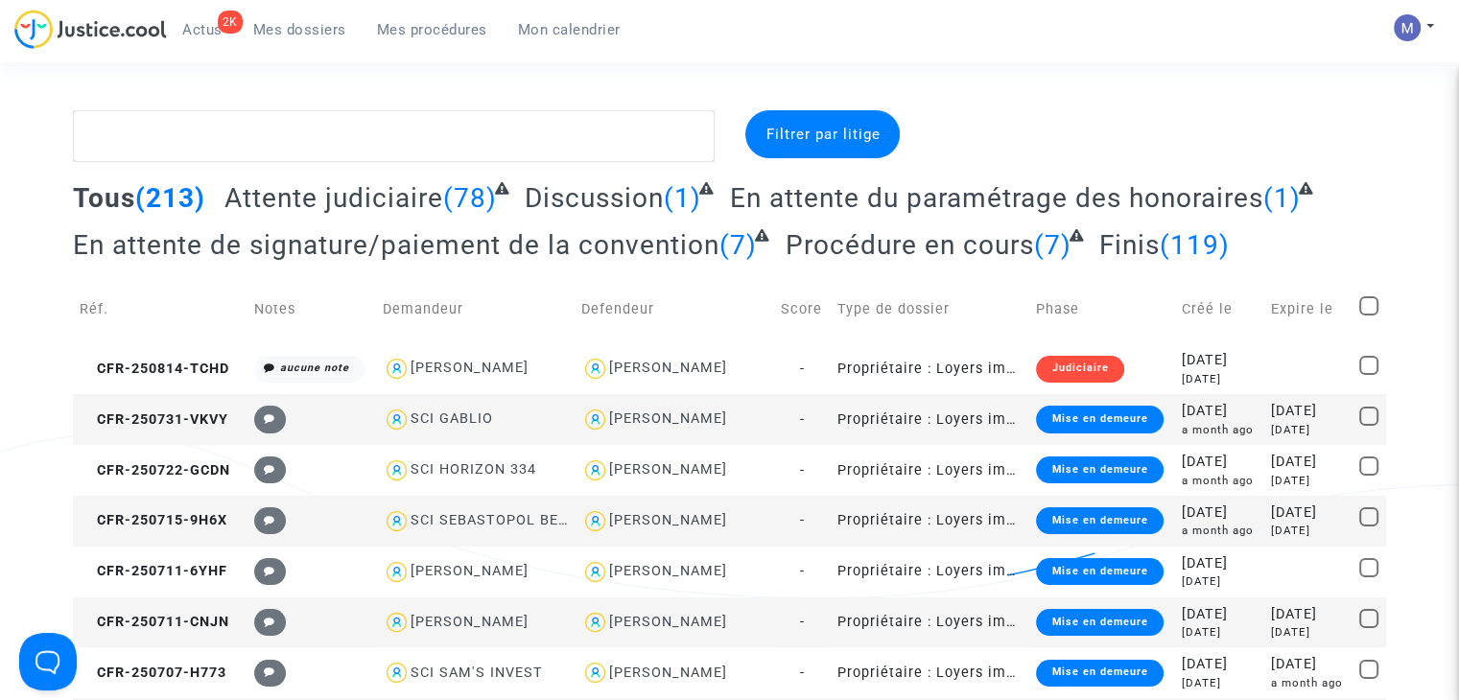
click at [297, 197] on span "Attente judiciaire" at bounding box center [333, 198] width 219 height 32
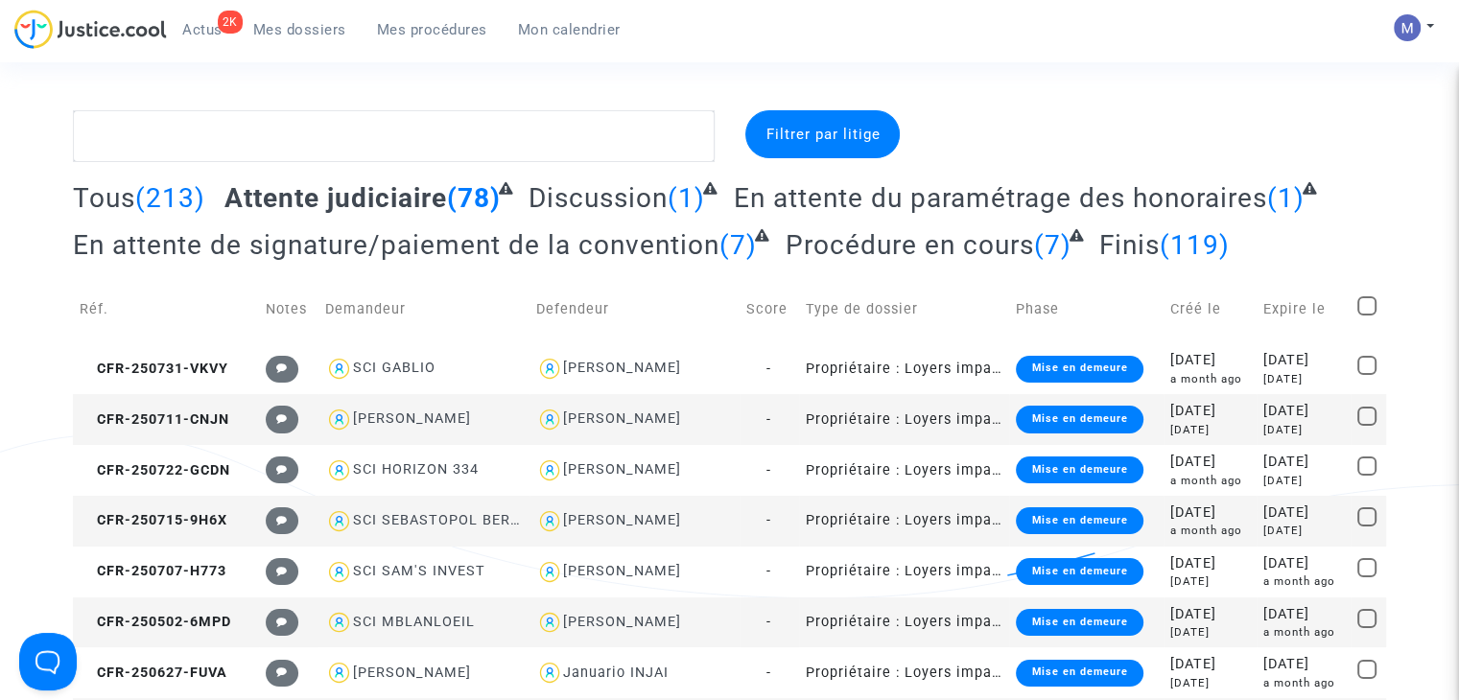
scroll to position [192, 0]
